Goal: Navigation & Orientation: Find specific page/section

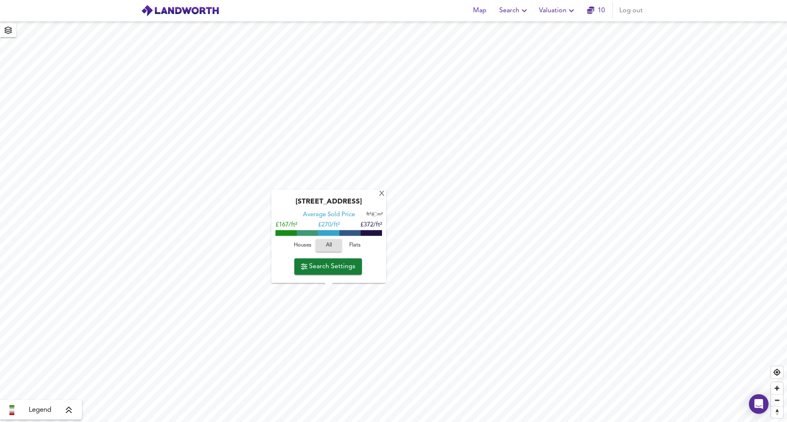
click at [374, 215] on input "checkbox" at bounding box center [373, 215] width 12 height 4
checkbox input "true"
click at [381, 195] on div "X" at bounding box center [381, 195] width 7 height 8
click at [373, 212] on input "checkbox" at bounding box center [377, 213] width 12 height 4
click at [377, 212] on input "checkbox" at bounding box center [375, 213] width 12 height 4
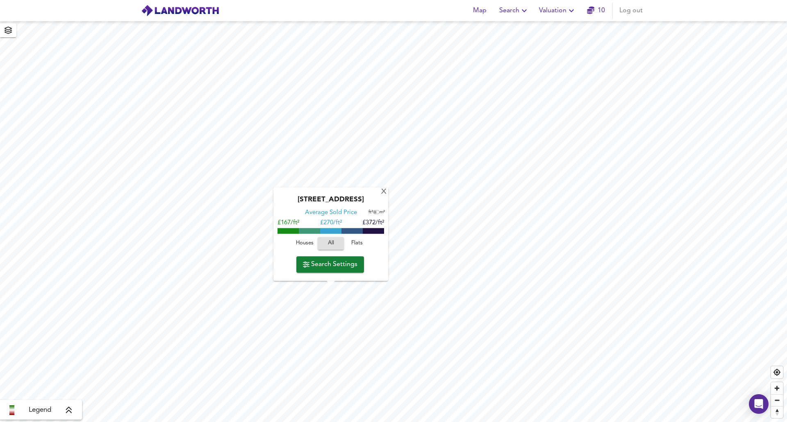
checkbox input "true"
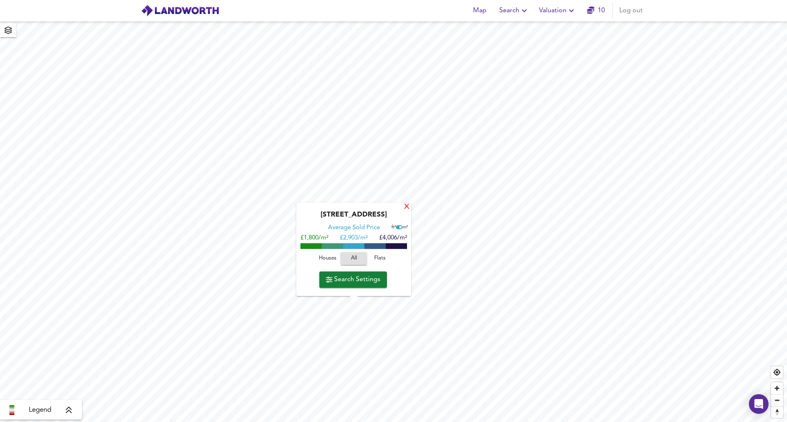
click at [409, 208] on div "X" at bounding box center [406, 208] width 7 height 8
